Goal: Task Accomplishment & Management: Use online tool/utility

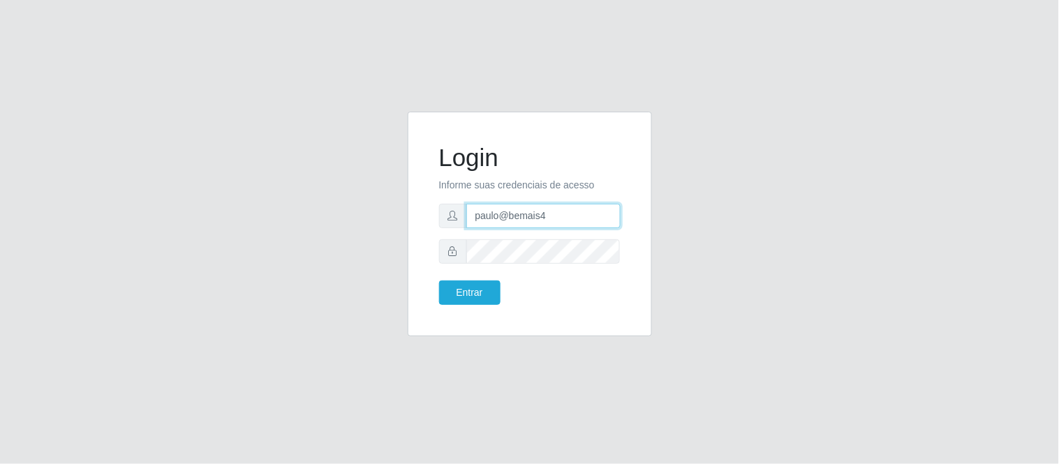
drag, startPoint x: 550, startPoint y: 214, endPoint x: 419, endPoint y: 216, distance: 131.3
click at [417, 219] on div "Login Informe suas credenciais de acesso paulo@bemais4 Entrar" at bounding box center [530, 224] width 244 height 225
type input "p"
type input "juliomarques@pratiko"
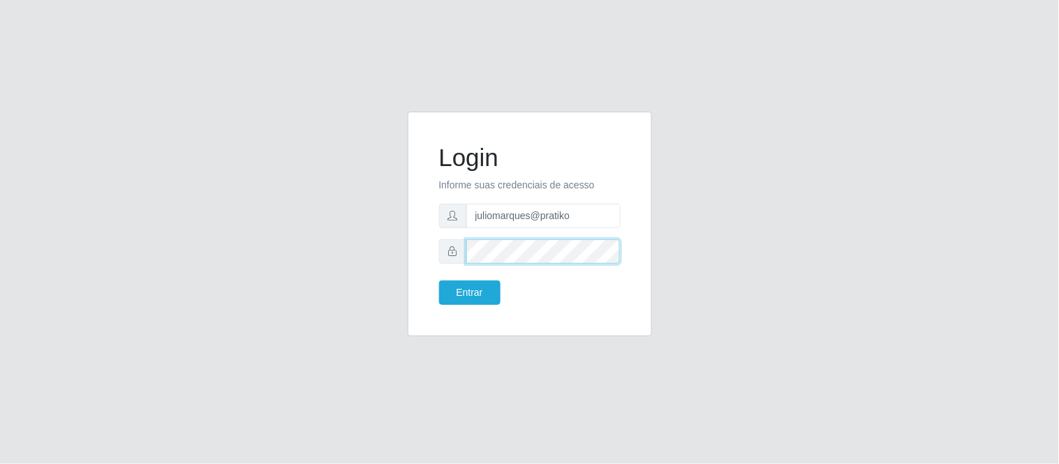
click at [450, 247] on div at bounding box center [530, 252] width 182 height 24
click at [439, 281] on button "Entrar" at bounding box center [469, 293] width 61 height 24
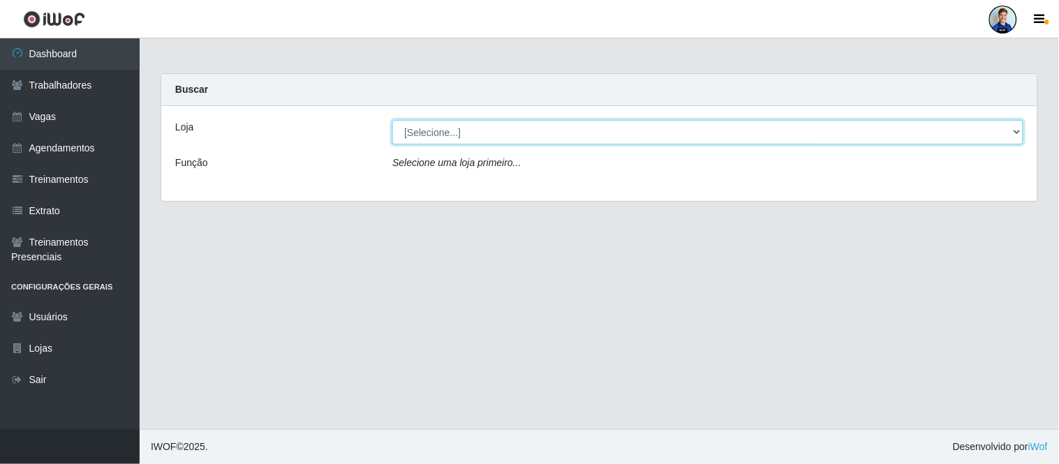
click at [419, 133] on select "[Selecione...] Prátiko Supermercado - Gurinhém" at bounding box center [707, 132] width 631 height 24
select select "176"
click at [392, 120] on select "[Selecione...] Prátiko Supermercado - Gurinhém" at bounding box center [707, 132] width 631 height 24
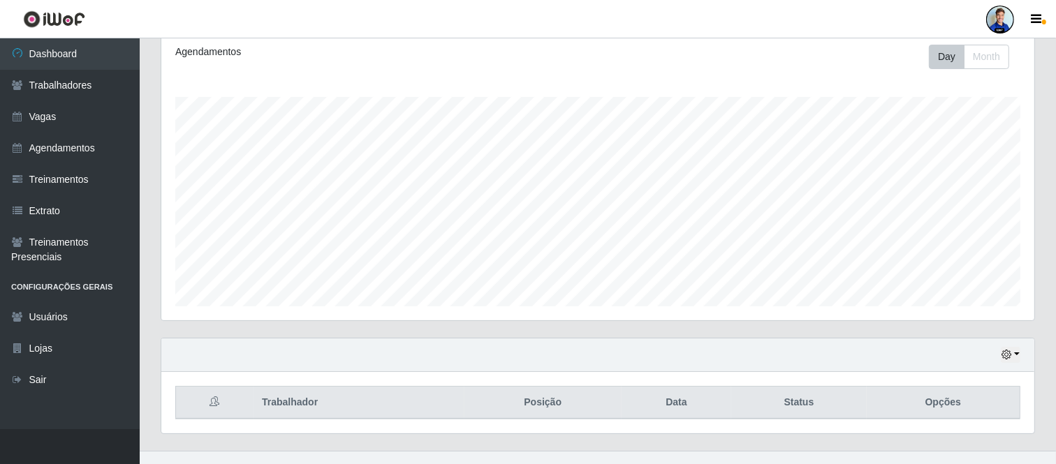
scroll to position [214, 0]
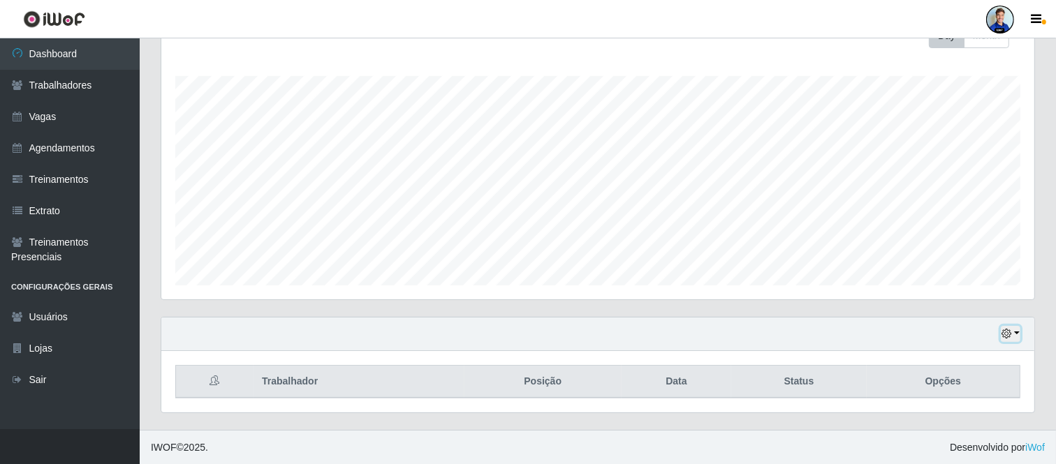
click at [1010, 337] on icon "button" at bounding box center [1006, 334] width 10 height 10
click at [964, 279] on button "1 Semana" at bounding box center [963, 281] width 110 height 29
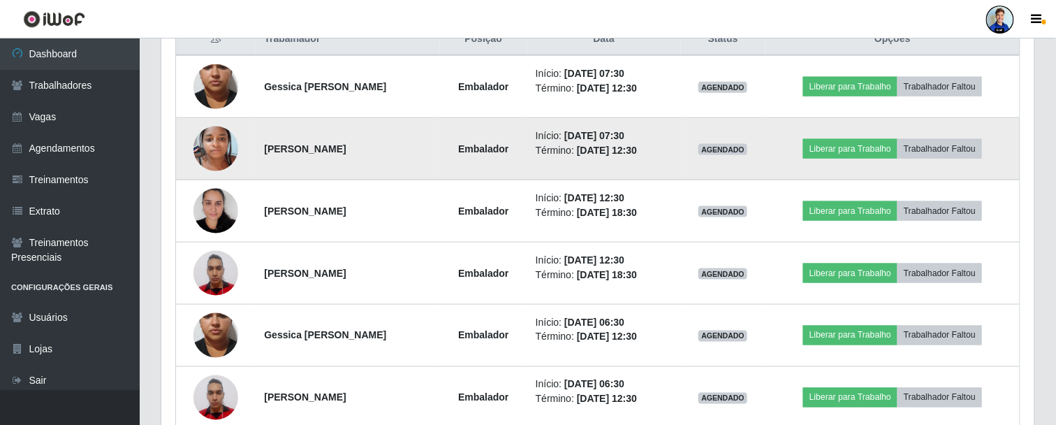
scroll to position [557, 0]
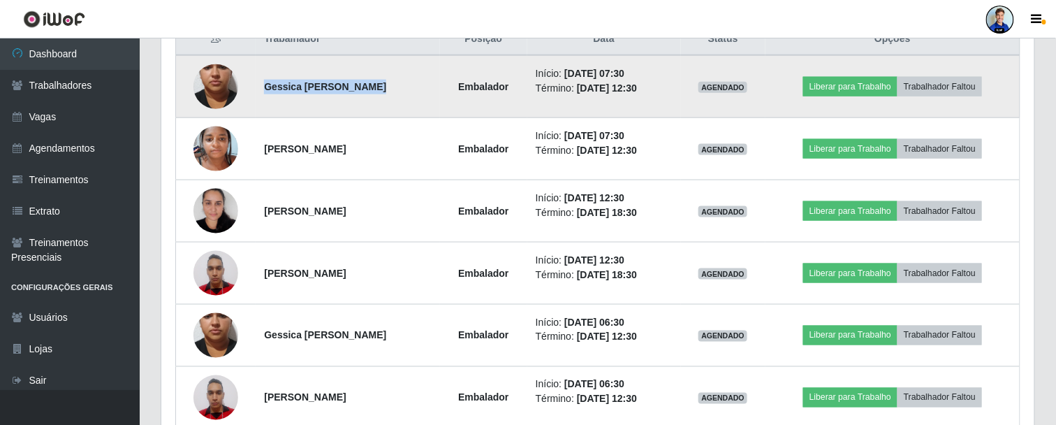
drag, startPoint x: 300, startPoint y: 84, endPoint x: 357, endPoint y: 79, distance: 56.8
click at [357, 79] on td "Gessica lino da costa" at bounding box center [348, 86] width 184 height 63
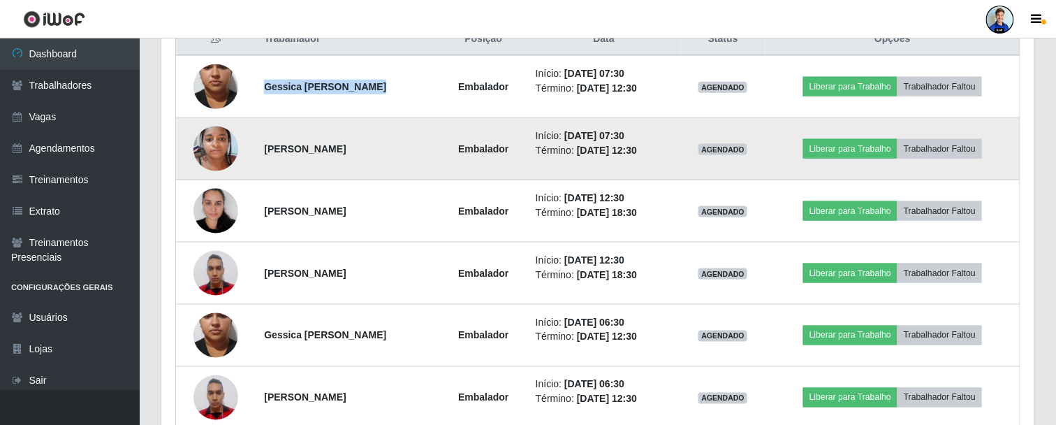
drag, startPoint x: 263, startPoint y: 147, endPoint x: 372, endPoint y: 143, distance: 109.7
click at [346, 143] on strong "Suênia Galdino de Oliveira" at bounding box center [305, 148] width 82 height 11
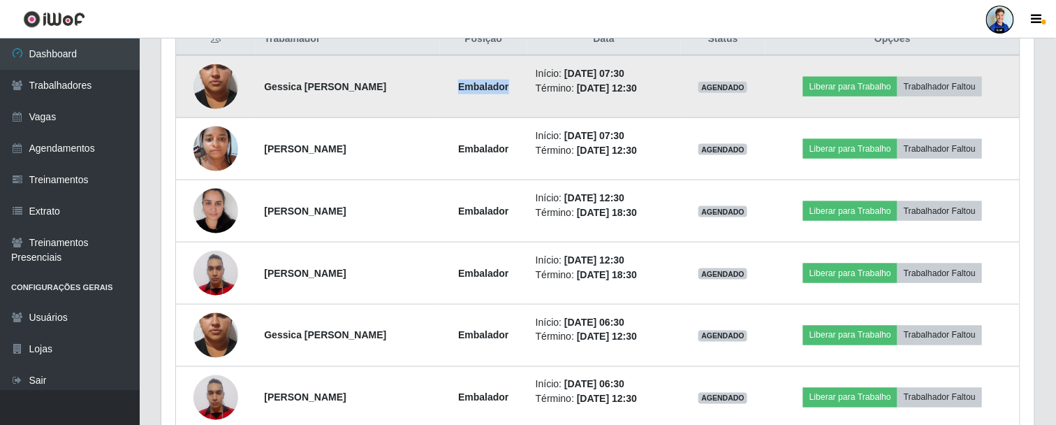
drag, startPoint x: 469, startPoint y: 85, endPoint x: 517, endPoint y: 84, distance: 48.2
click at [508, 84] on strong "Embalador" at bounding box center [483, 86] width 50 height 11
click at [571, 71] on time "12/09/2025, 07:30" at bounding box center [594, 73] width 60 height 11
click at [573, 75] on time "12/09/2025, 07:30" at bounding box center [594, 73] width 60 height 11
click at [573, 73] on time "12/09/2025, 07:30" at bounding box center [594, 73] width 60 height 11
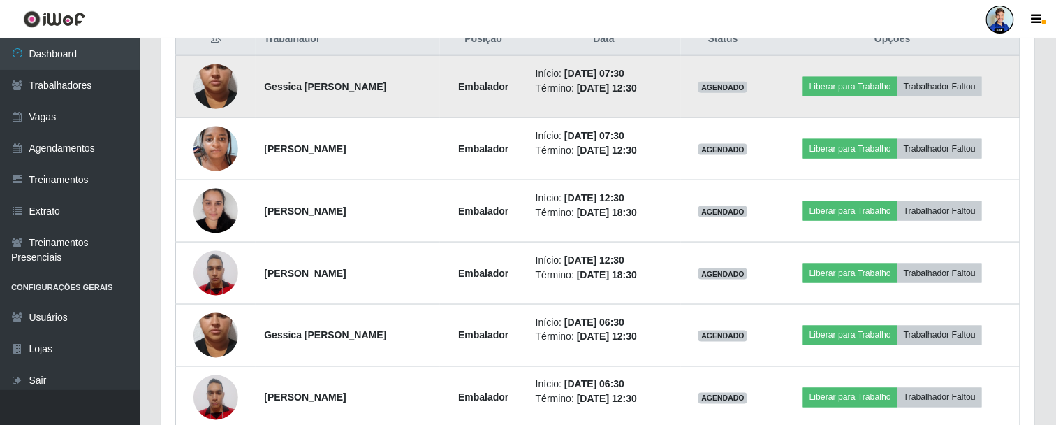
drag, startPoint x: 568, startPoint y: 73, endPoint x: 651, endPoint y: 70, distance: 83.2
click at [624, 70] on time "12/09/2025, 07:30" at bounding box center [594, 73] width 60 height 11
drag, startPoint x: 583, startPoint y: 84, endPoint x: 668, endPoint y: 82, distance: 85.2
click at [668, 82] on li "Término: 12/09/2025, 12:30" at bounding box center [604, 88] width 137 height 15
click at [726, 82] on span "AGENDADO" at bounding box center [722, 87] width 49 height 11
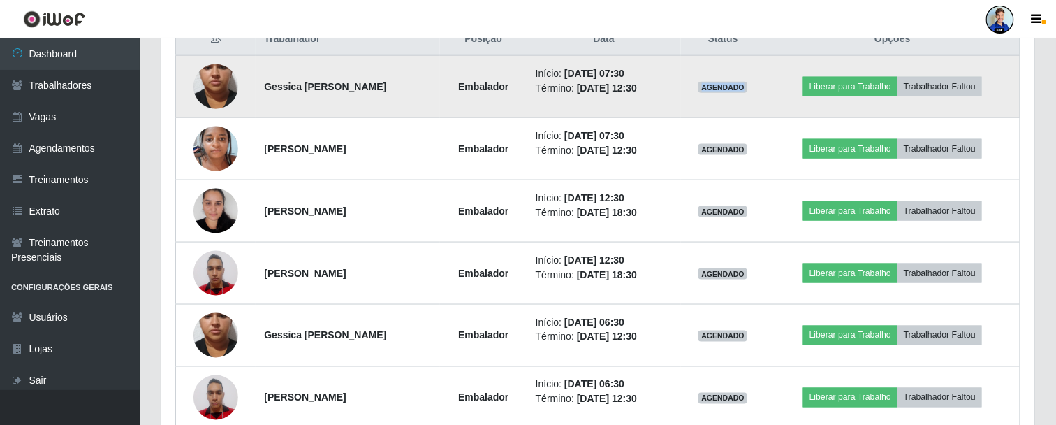
click at [726, 82] on span "AGENDADO" at bounding box center [722, 87] width 49 height 11
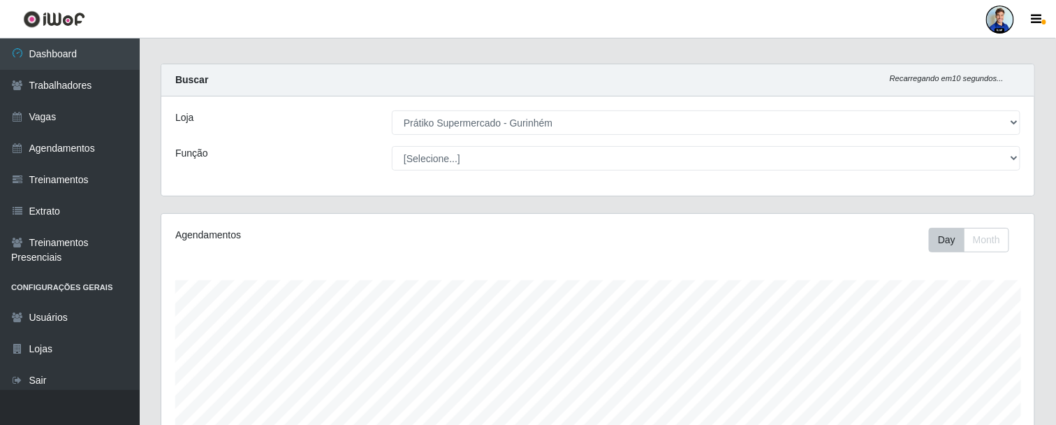
scroll to position [0, 0]
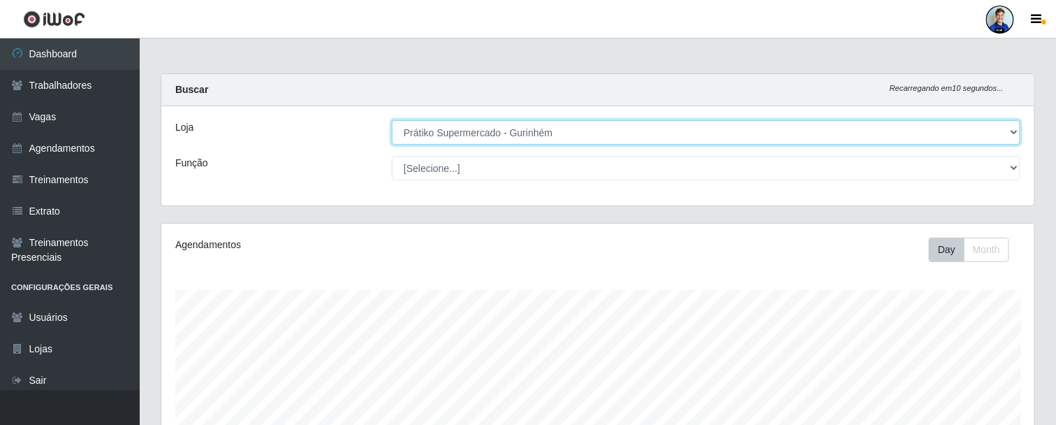
click at [482, 133] on select "[Selecione...] Prátiko Supermercado - Gurinhém" at bounding box center [706, 132] width 628 height 24
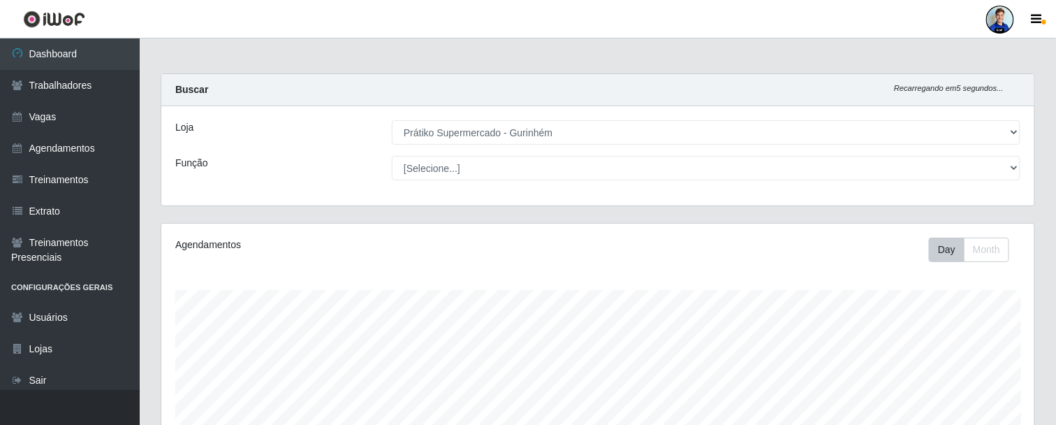
click at [449, 101] on div "Buscar Recarregando em 5 segundos..." at bounding box center [597, 90] width 873 height 32
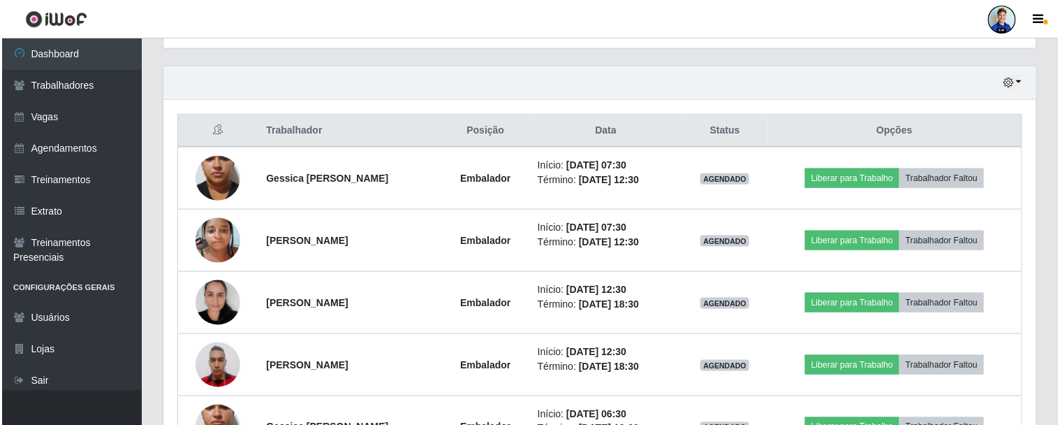
scroll to position [543, 0]
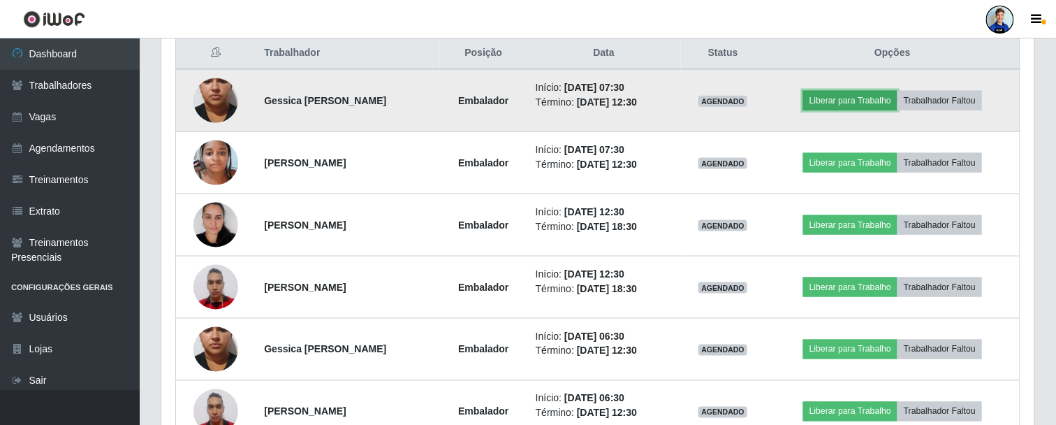
click at [882, 96] on button "Liberar para Trabalho" at bounding box center [850, 101] width 94 height 20
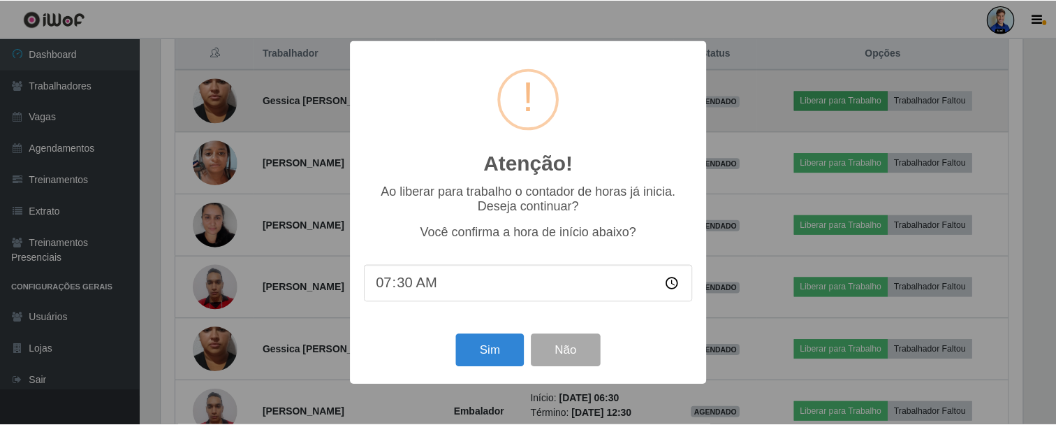
scroll to position [289, 865]
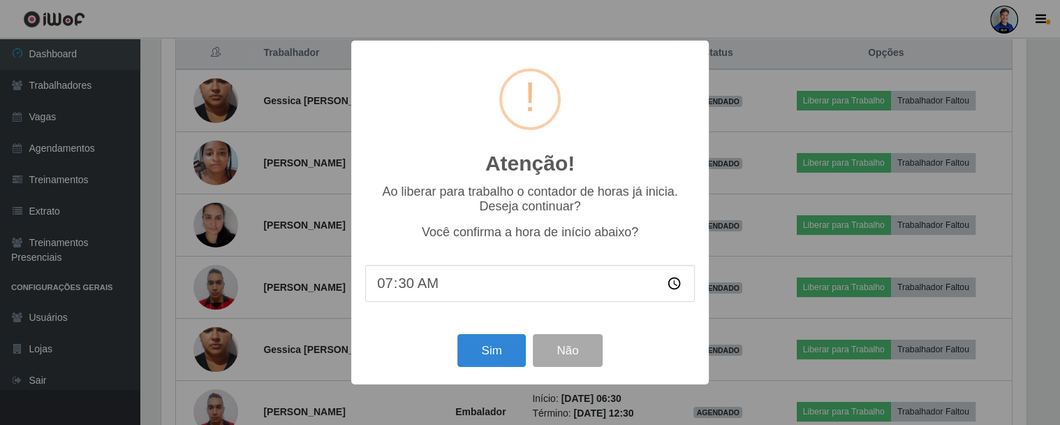
click at [398, 288] on input "07:30" at bounding box center [530, 283] width 330 height 37
drag, startPoint x: 569, startPoint y: 346, endPoint x: 633, endPoint y: 343, distance: 63.6
click at [633, 343] on div "Sim Não" at bounding box center [530, 350] width 330 height 40
click at [580, 353] on button "Não" at bounding box center [567, 350] width 69 height 33
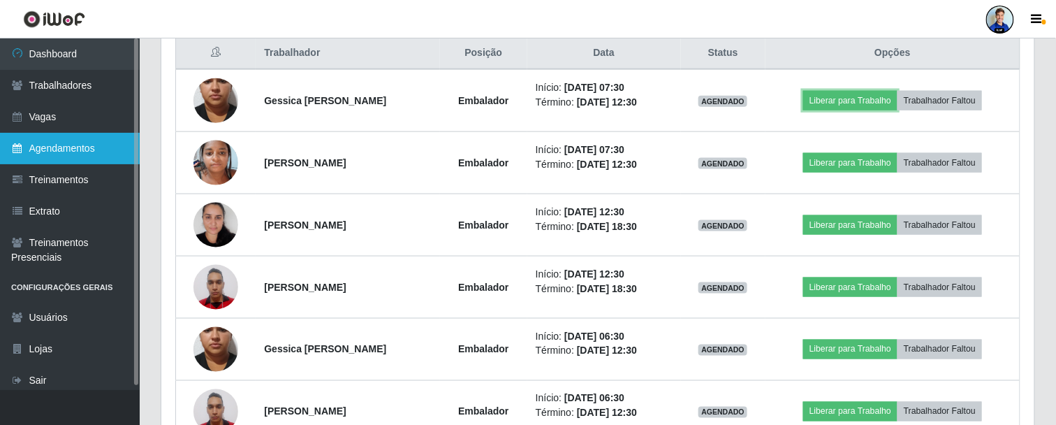
scroll to position [465, 0]
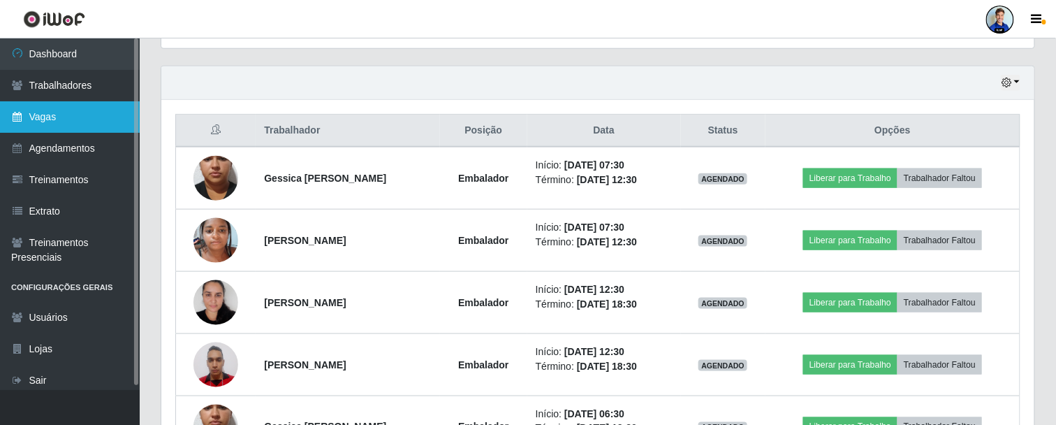
click at [106, 115] on link "Vagas" at bounding box center [70, 116] width 140 height 31
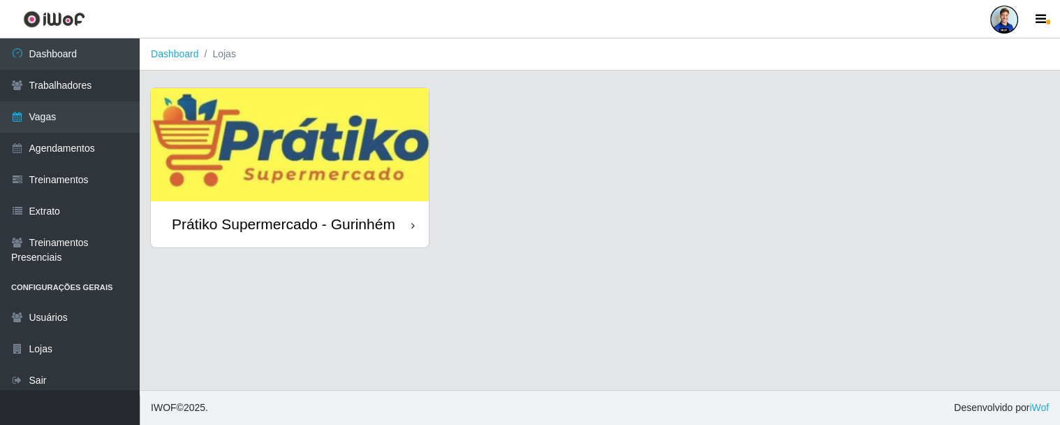
click at [336, 141] on img at bounding box center [290, 144] width 278 height 113
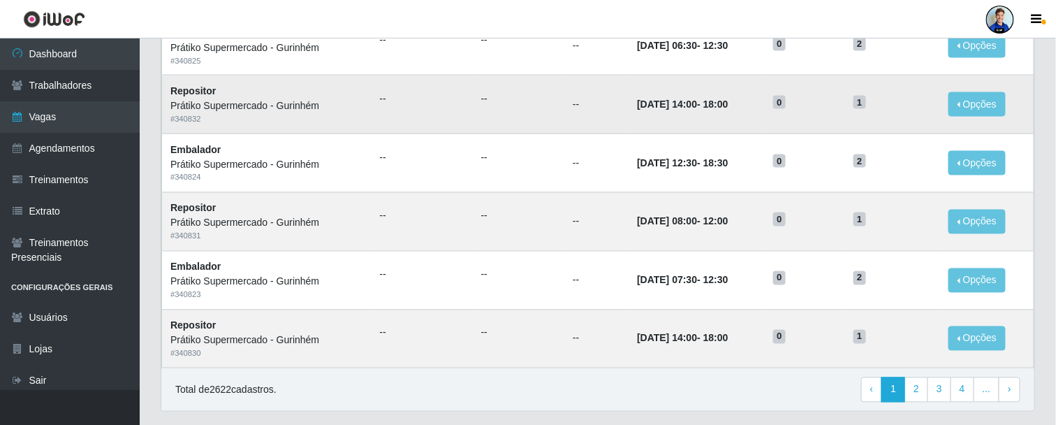
scroll to position [752, 0]
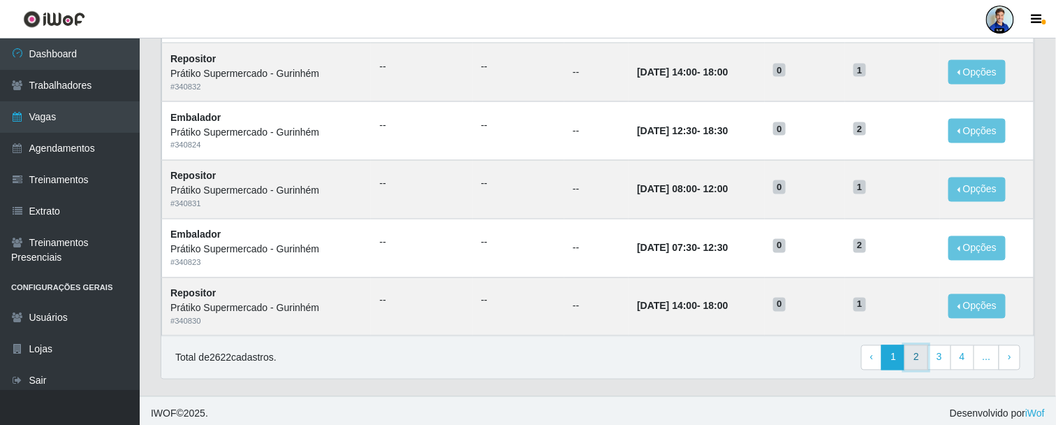
click at [919, 357] on link "2" at bounding box center [916, 357] width 24 height 25
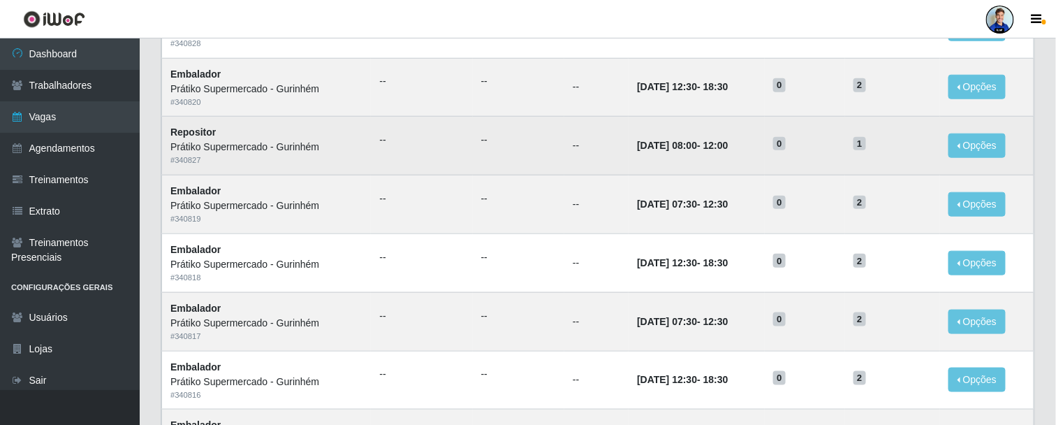
scroll to position [388, 0]
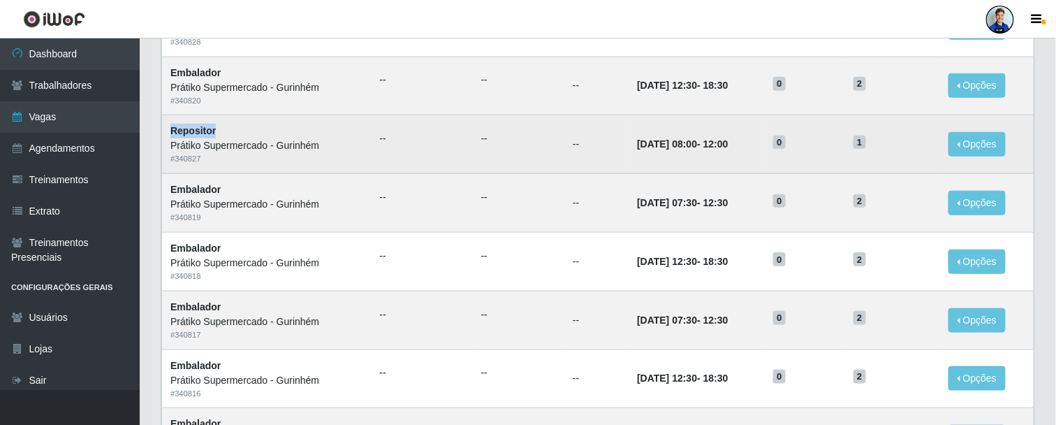
drag, startPoint x: 170, startPoint y: 127, endPoint x: 221, endPoint y: 121, distance: 51.3
click at [221, 121] on td "Repositor Prátiko Supermercado - Gurinhém # 340827" at bounding box center [266, 144] width 209 height 59
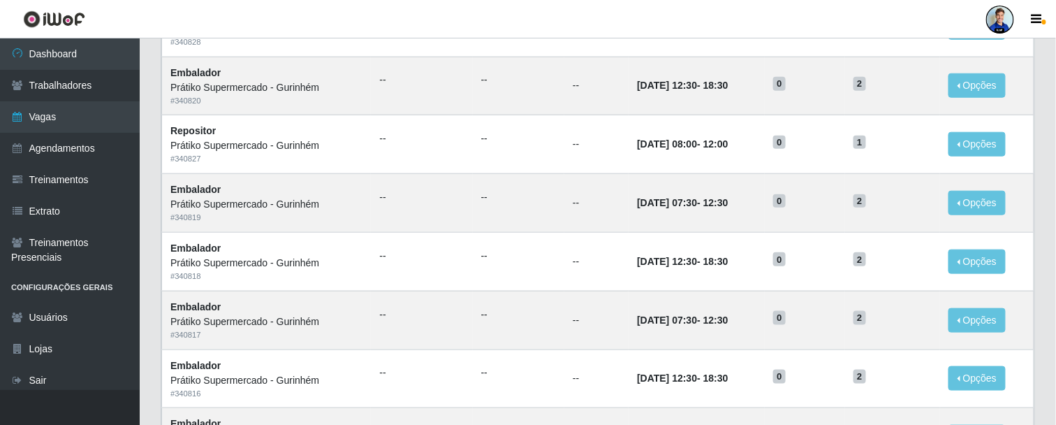
click at [156, 119] on div "Lista Adicionar Ref Trainamentos Certificação Gênero Data Restantes Cadastradas…" at bounding box center [597, 255] width 895 height 1009
click at [114, 52] on link "Dashboard" at bounding box center [70, 53] width 140 height 31
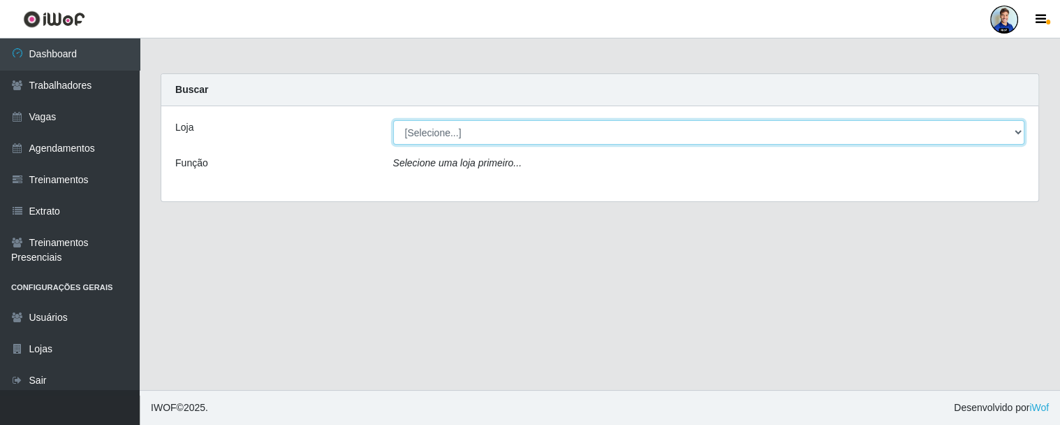
click at [452, 133] on select "[Selecione...] Prátiko Supermercado - Gurinhém" at bounding box center [709, 132] width 632 height 24
select select "176"
click at [393, 120] on select "[Selecione...] Prátiko Supermercado - Gurinhém" at bounding box center [709, 132] width 632 height 24
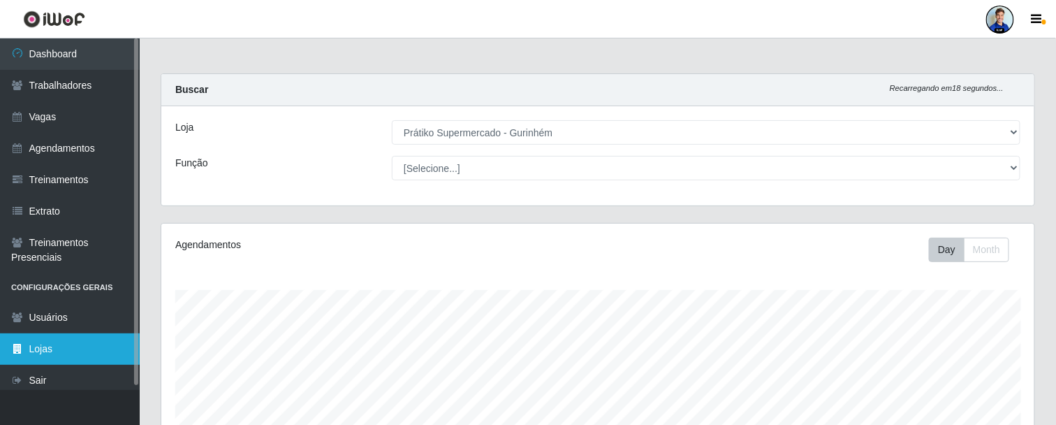
click at [50, 344] on link "Lojas" at bounding box center [70, 348] width 140 height 31
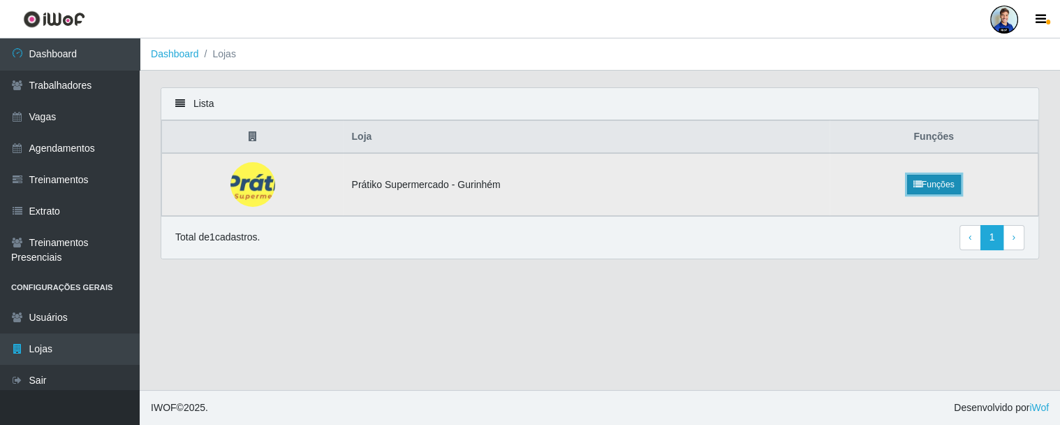
click at [944, 184] on link "Funções" at bounding box center [934, 185] width 54 height 20
click at [398, 184] on td "Prátiko Supermercado - Gurinhém" at bounding box center [586, 184] width 487 height 63
